Goal: Obtain resource: Obtain resource

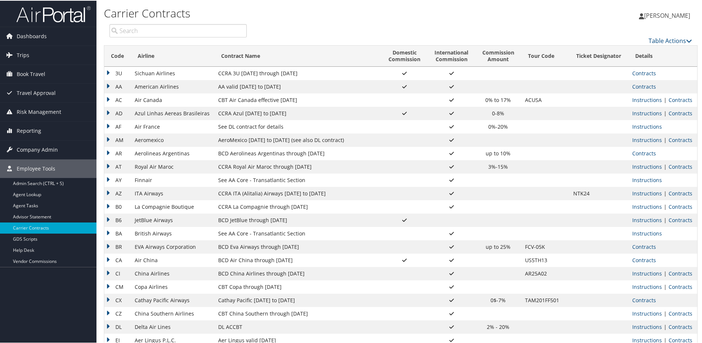
click at [153, 33] on input "search" at bounding box center [177, 29] width 137 height 13
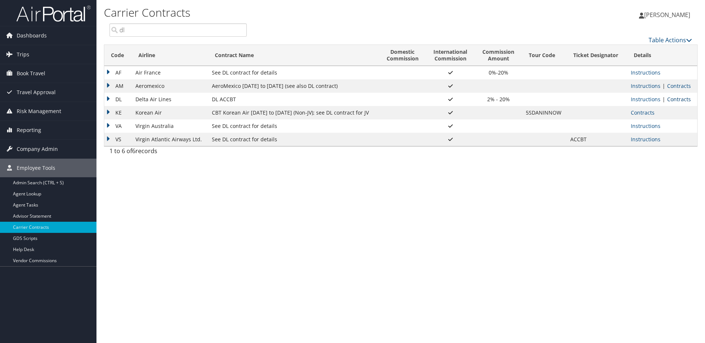
type input "dl"
click at [675, 98] on link "Contracts" at bounding box center [679, 99] width 24 height 7
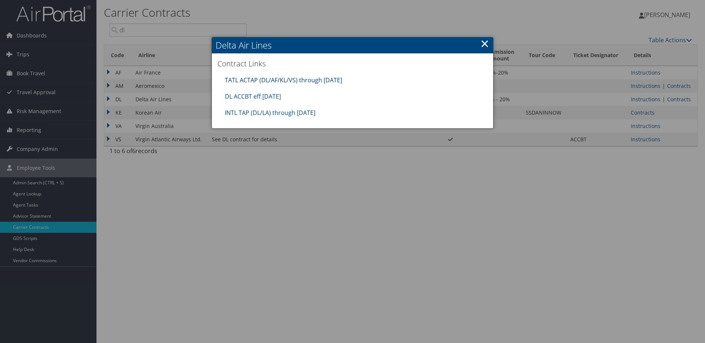
click at [274, 79] on link "TATL ACTAP (DL/AF/KL/VS) through [DATE]" at bounding box center [283, 80] width 117 height 8
click at [281, 111] on link "INTL TAP (DL/LA) through [DATE]" at bounding box center [270, 113] width 91 height 8
click at [271, 94] on link "DL ACCBT eff [DATE]" at bounding box center [253, 96] width 56 height 8
click at [333, 79] on link "TATL ACTAP (DL/AF/KL/VS) through [DATE]" at bounding box center [283, 80] width 117 height 8
click at [482, 41] on link "×" at bounding box center [484, 43] width 9 height 15
